Goal: Navigation & Orientation: Find specific page/section

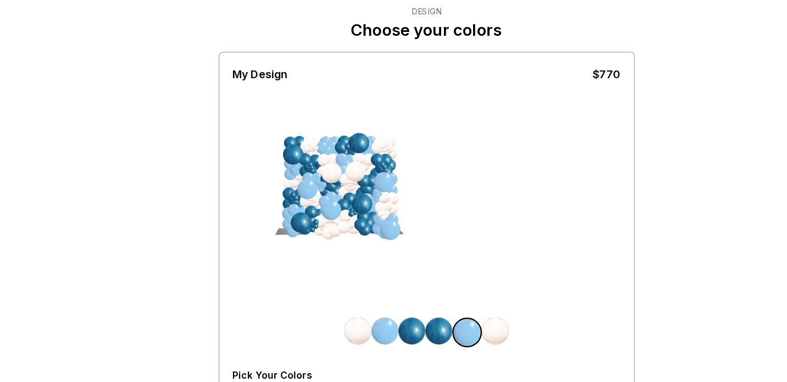
scroll to position [35, 0]
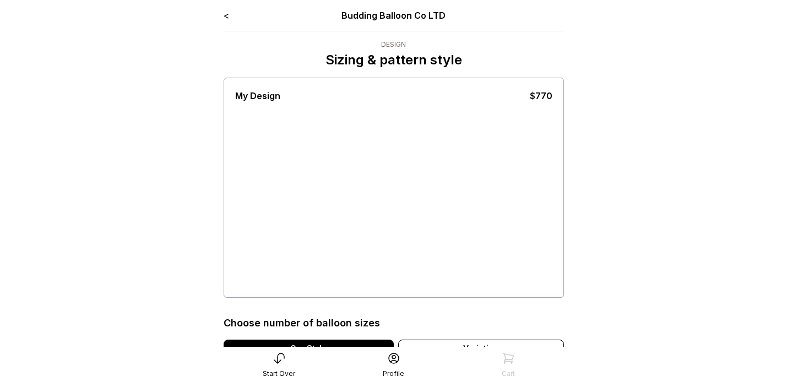
click at [227, 14] on link "<" at bounding box center [227, 15] width 6 height 11
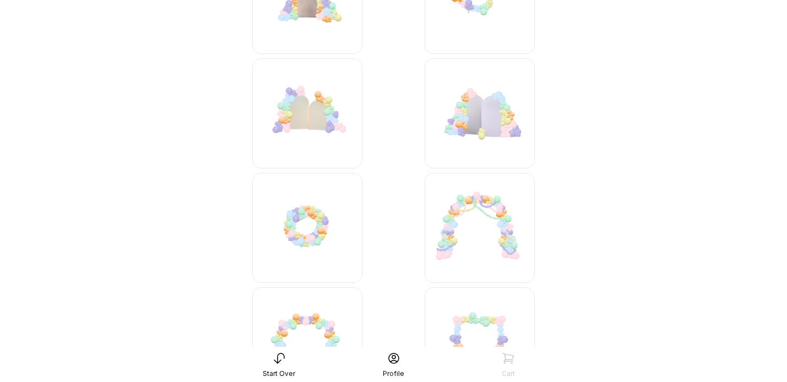
scroll to position [1547, 0]
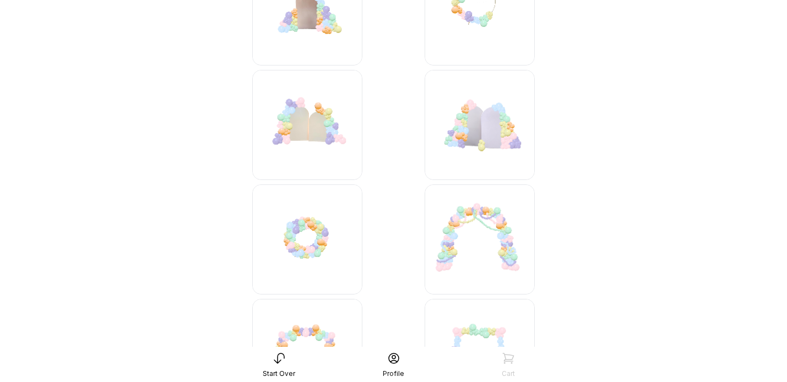
click at [492, 134] on img at bounding box center [480, 125] width 110 height 110
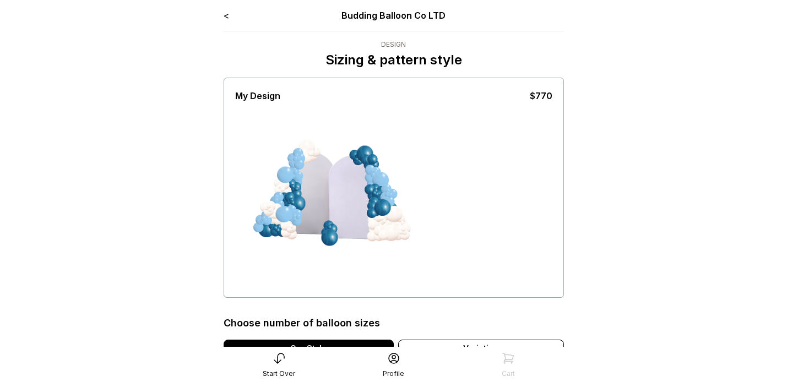
click at [227, 14] on link "<" at bounding box center [227, 15] width 6 height 11
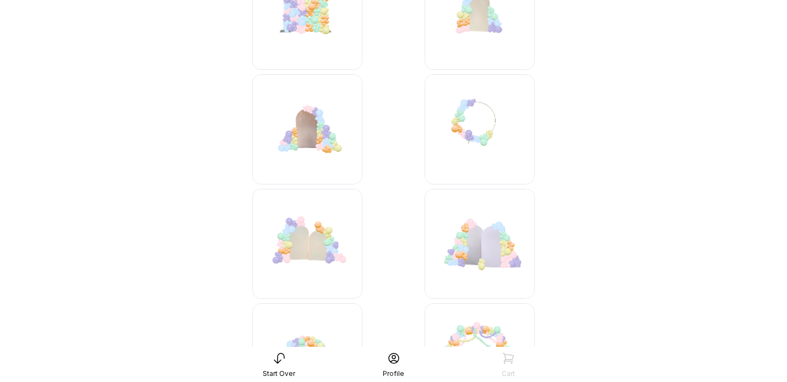
scroll to position [1431, 0]
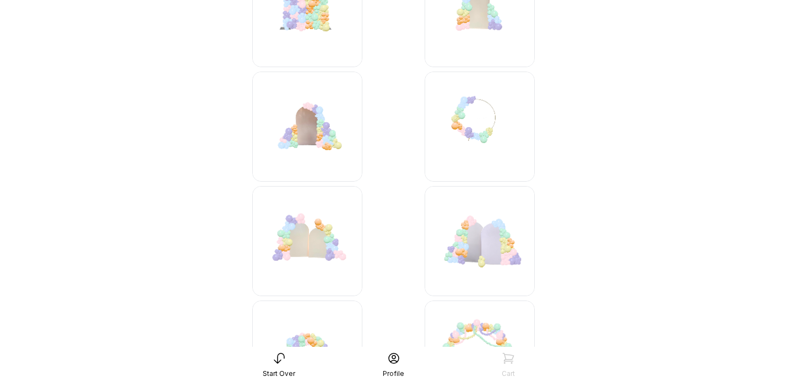
click at [302, 268] on img at bounding box center [307, 241] width 110 height 110
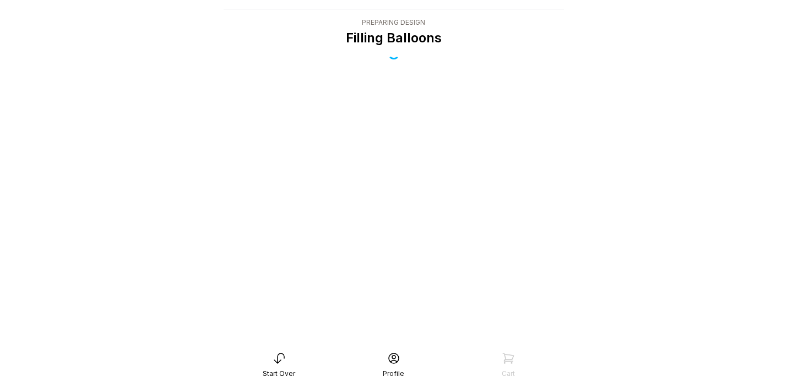
scroll to position [22, 0]
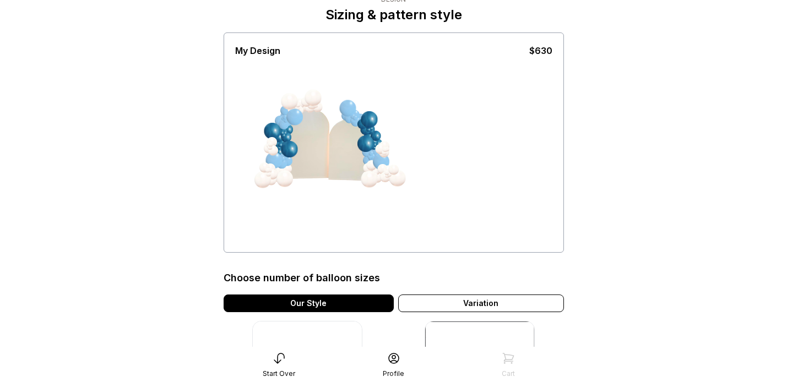
scroll to position [42, 0]
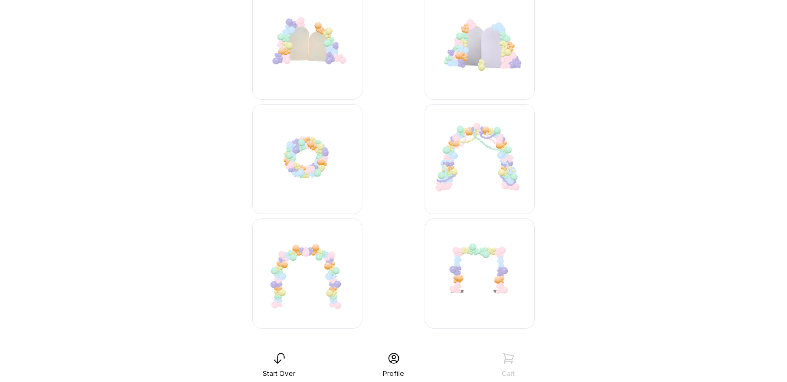
scroll to position [1610, 0]
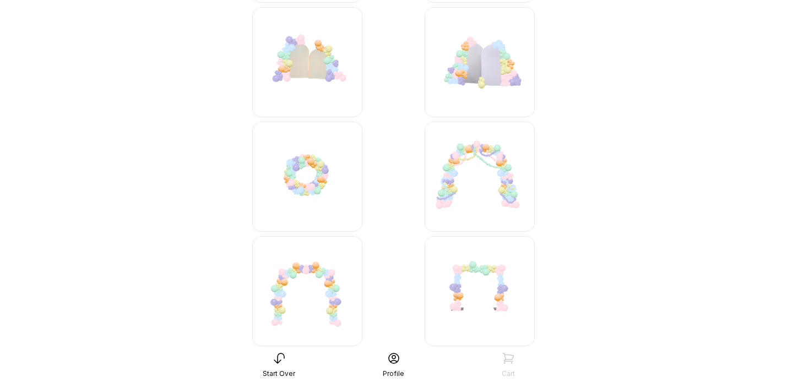
click at [467, 199] on img at bounding box center [480, 177] width 110 height 110
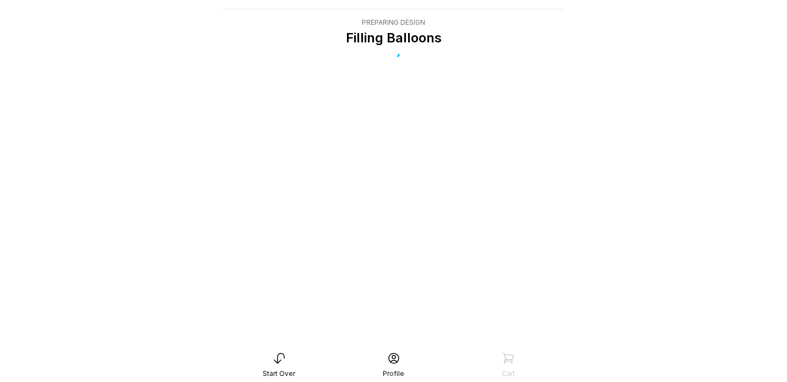
scroll to position [22, 0]
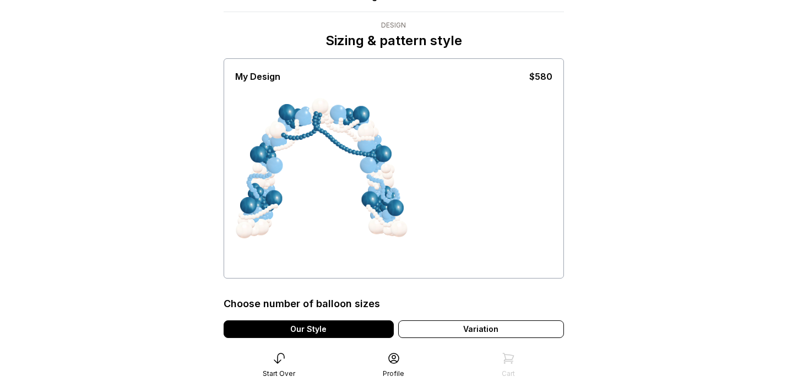
scroll to position [18, 0]
